Goal: Contribute content

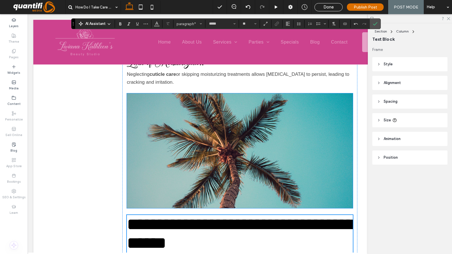
scroll to position [305, 0]
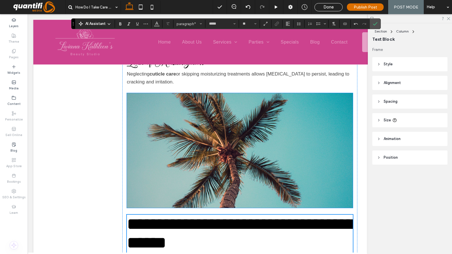
click at [217, 145] on img at bounding box center [240, 150] width 226 height 115
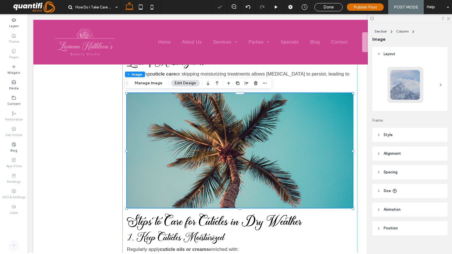
click at [217, 145] on img at bounding box center [240, 150] width 226 height 115
click at [150, 89] on div "Understanding the Importance of Cuticle Care Cuticles serve as a protective bar…" at bounding box center [239, 255] width 235 height 743
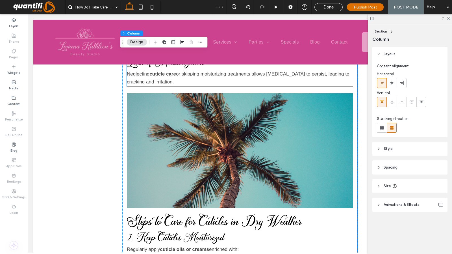
click at [148, 84] on p "Neglecting cuticle care or skipping moisturizing treatments allows [MEDICAL_DAT…" at bounding box center [240, 78] width 226 height 16
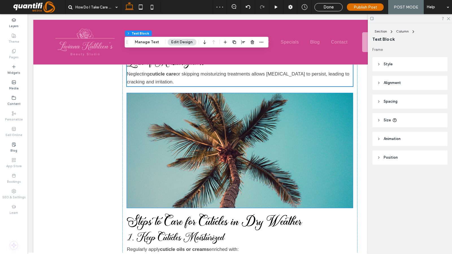
click at [158, 120] on img at bounding box center [240, 150] width 226 height 115
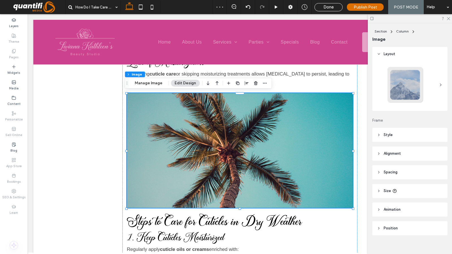
click at [156, 83] on button "Manage Image" at bounding box center [148, 83] width 35 height 7
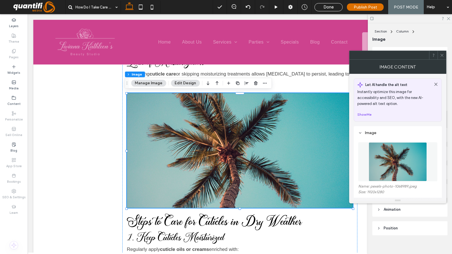
scroll to position [75, 0]
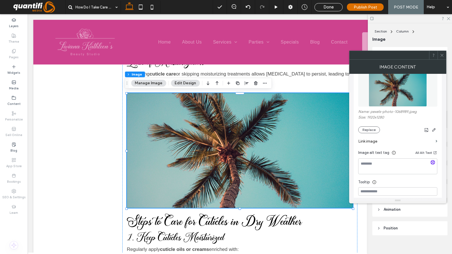
click at [368, 129] on button "Replace" at bounding box center [369, 129] width 22 height 7
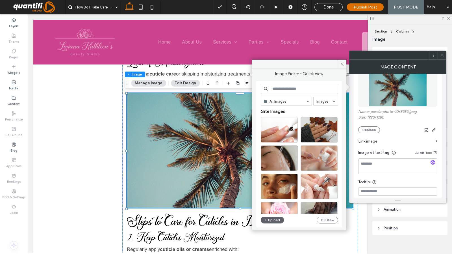
click at [274, 226] on div "All Images Images Site Images Upload Full View" at bounding box center [299, 154] width 86 height 146
click at [273, 219] on button "Upload" at bounding box center [272, 219] width 23 height 7
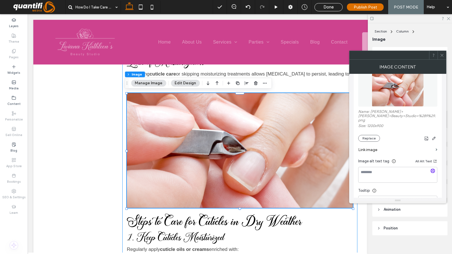
click at [237, 209] on div "Understanding the Importance of Cuticle Care Cuticles serve as a protective bar…" at bounding box center [239, 255] width 235 height 743
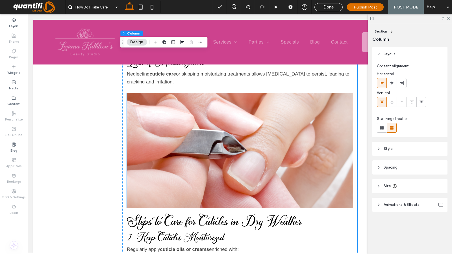
click at [241, 196] on img at bounding box center [240, 150] width 226 height 115
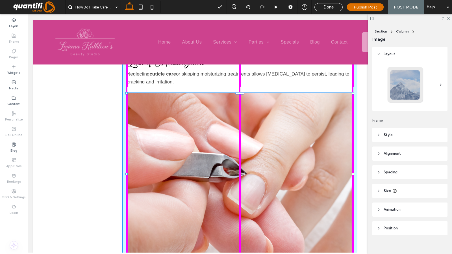
drag, startPoint x: 238, startPoint y: 207, endPoint x: 233, endPoint y: 254, distance: 47.2
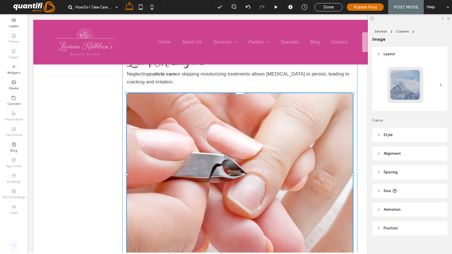
type input "***"
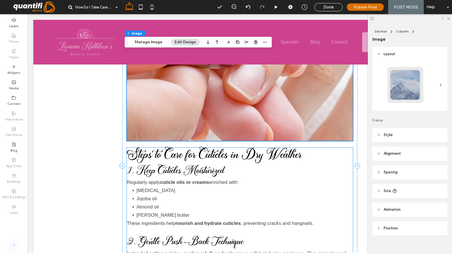
scroll to position [432, 0]
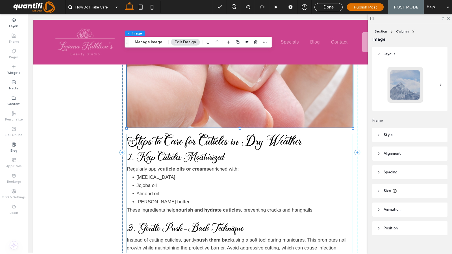
click at [238, 172] on p "Regularly apply cuticle oils or creams enriched with:" at bounding box center [240, 169] width 226 height 8
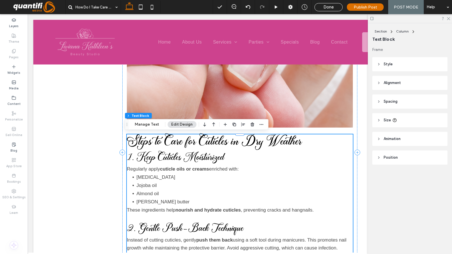
click at [178, 176] on li "[MEDICAL_DATA]" at bounding box center [244, 177] width 216 height 8
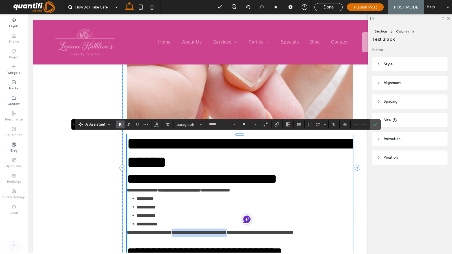
drag, startPoint x: 175, startPoint y: 210, endPoint x: 239, endPoint y: 206, distance: 64.2
click at [239, 228] on p "**********" at bounding box center [240, 232] width 226 height 8
copy strong "**********"
click at [278, 125] on icon "Link" at bounding box center [276, 124] width 5 height 5
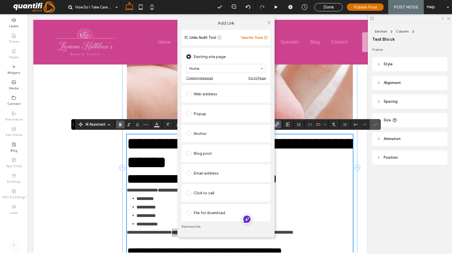
click at [222, 89] on div "Web address" at bounding box center [226, 94] width 80 height 12
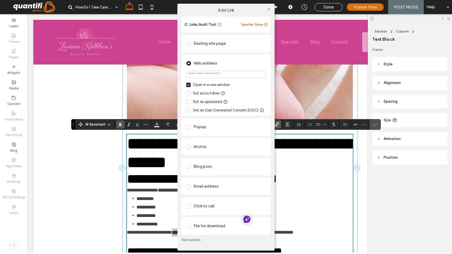
click at [225, 77] on input "url" at bounding box center [226, 74] width 80 height 7
type input "**********"
click at [230, 64] on div "Web address" at bounding box center [226, 63] width 80 height 9
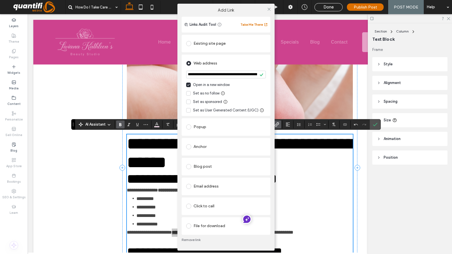
click at [268, 9] on use at bounding box center [268, 9] width 3 height 3
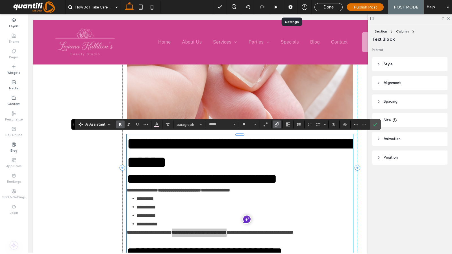
click at [288, 5] on div at bounding box center [290, 7] width 14 height 6
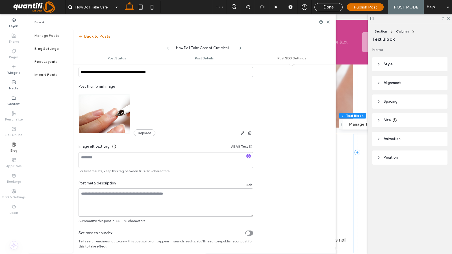
scroll to position [335, 0]
click at [120, 192] on textarea at bounding box center [165, 202] width 174 height 28
paste textarea "**********"
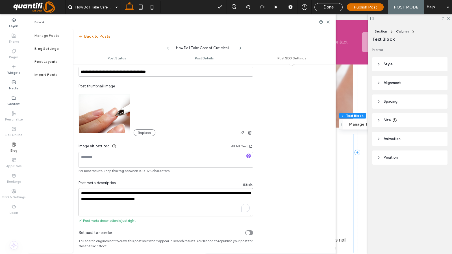
type textarea "**********"
click at [248, 156] on icon "button" at bounding box center [248, 156] width 4 height 4
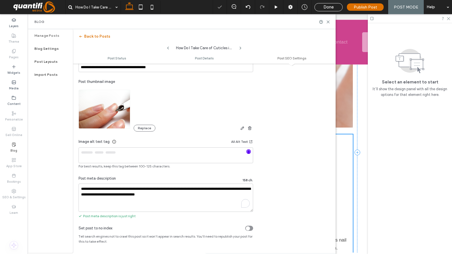
scroll to position [0, 0]
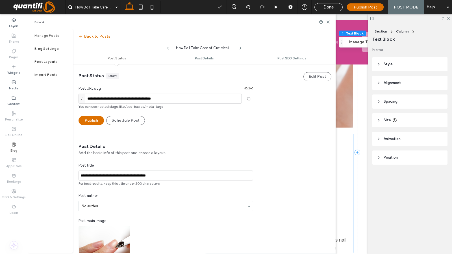
type textarea "**********"
click at [371, 7] on span "Publish Post" at bounding box center [364, 7] width 23 height 5
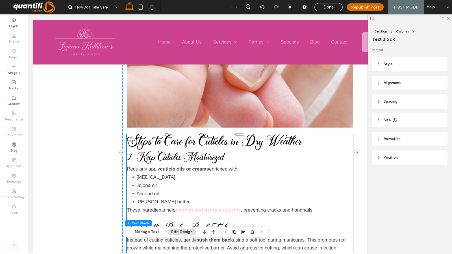
click at [8, 67] on div "Widgets" at bounding box center [14, 70] width 28 height 16
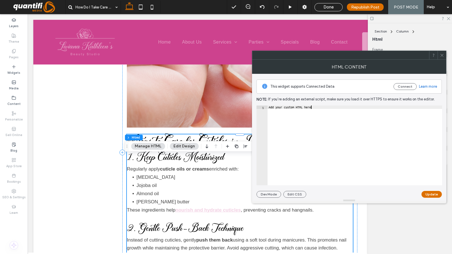
type textarea "**********"
click at [282, 108] on div "Add your custom HTML here" at bounding box center [354, 148] width 174 height 87
paste textarea "Cursor at row 1"
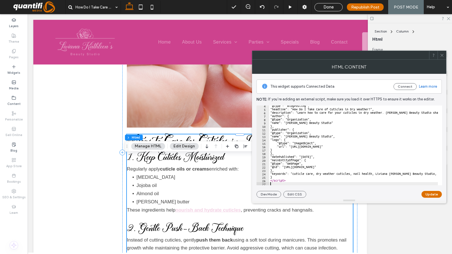
scroll to position [12, 0]
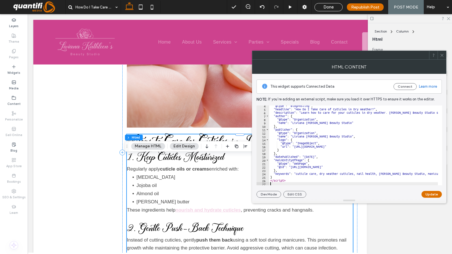
click at [429, 191] on button "Update" at bounding box center [431, 194] width 20 height 7
click at [440, 58] on span at bounding box center [442, 55] width 4 height 8
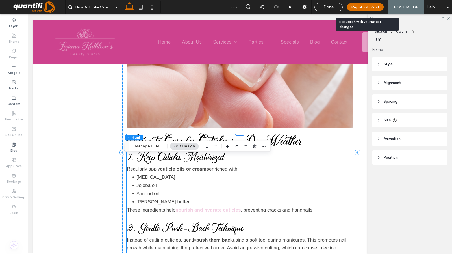
click at [372, 6] on span "Republish Post" at bounding box center [365, 7] width 28 height 5
